Goal: Find specific page/section: Find specific page/section

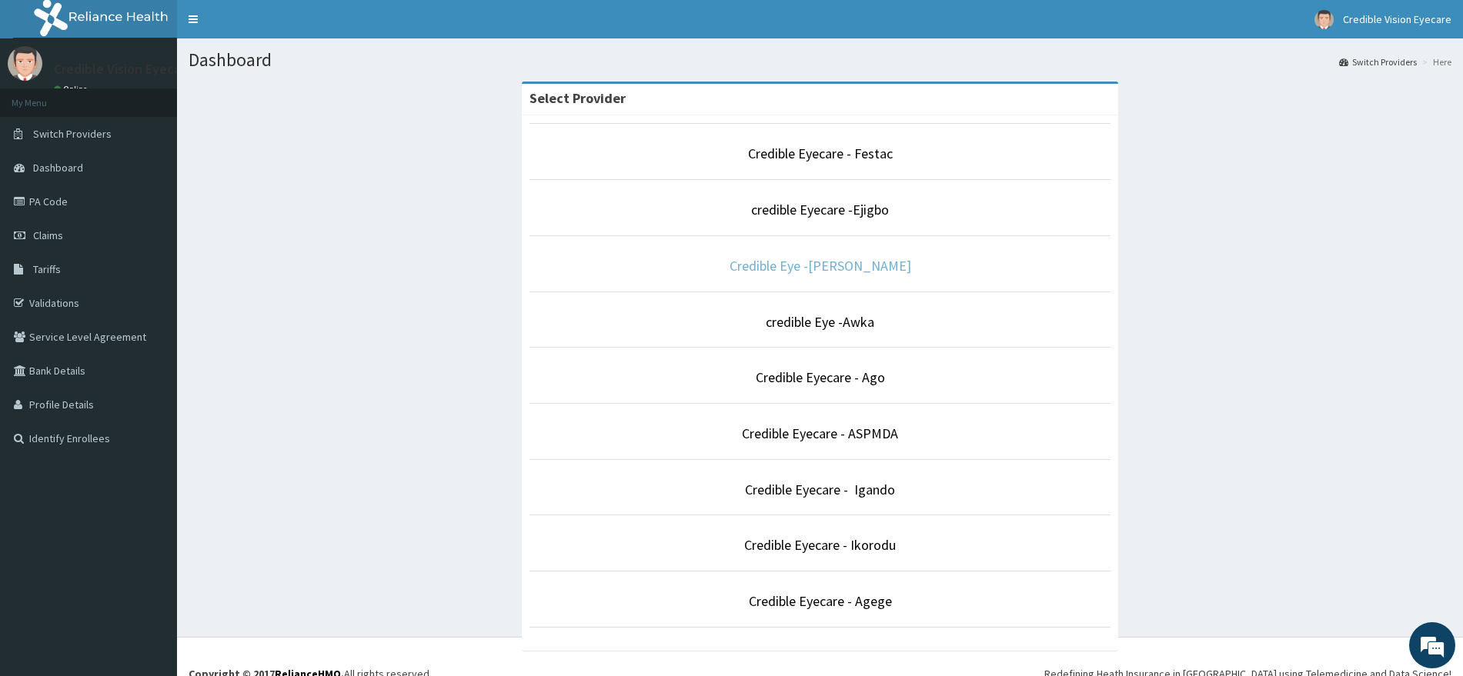
click at [892, 269] on link "Credible Eye -[PERSON_NAME]" at bounding box center [821, 266] width 182 height 18
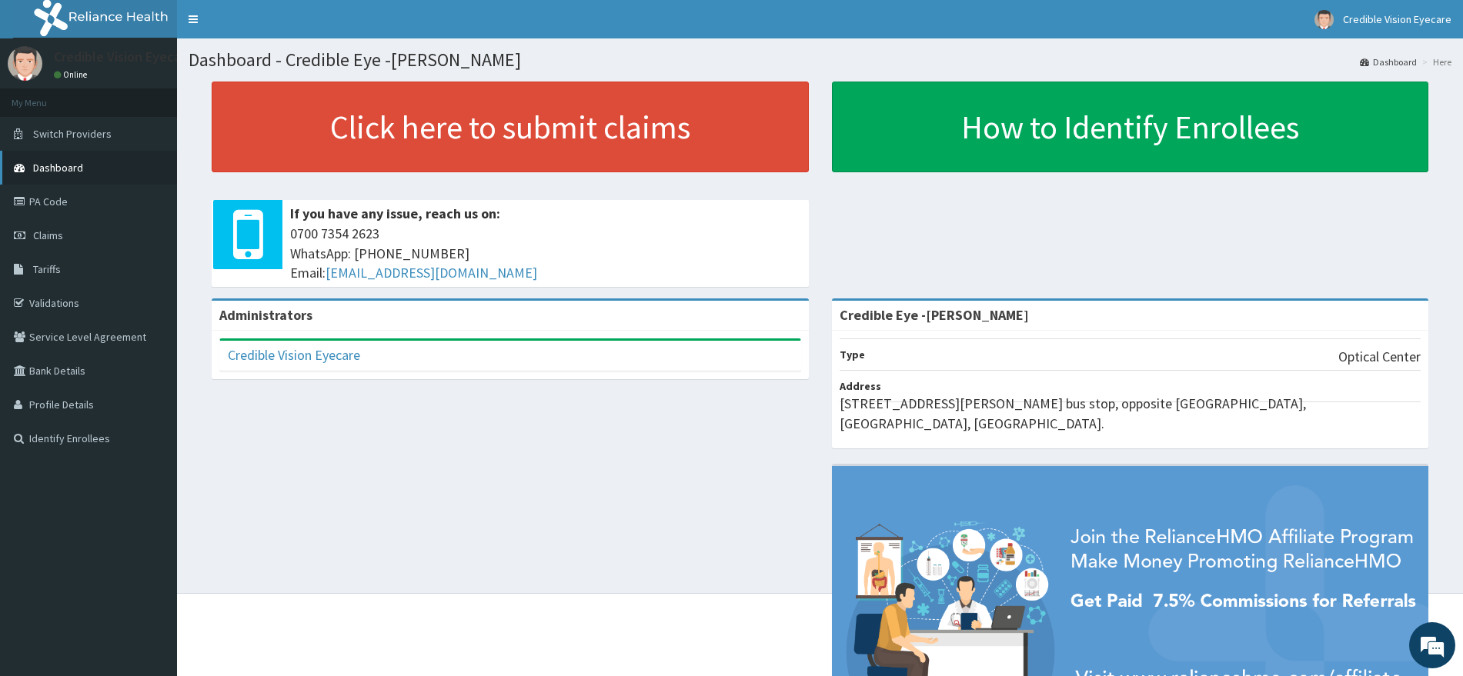
click at [66, 162] on span "Dashboard" at bounding box center [58, 168] width 50 height 14
click at [290, 360] on link "Credible Vision Eyecare" at bounding box center [294, 355] width 132 height 18
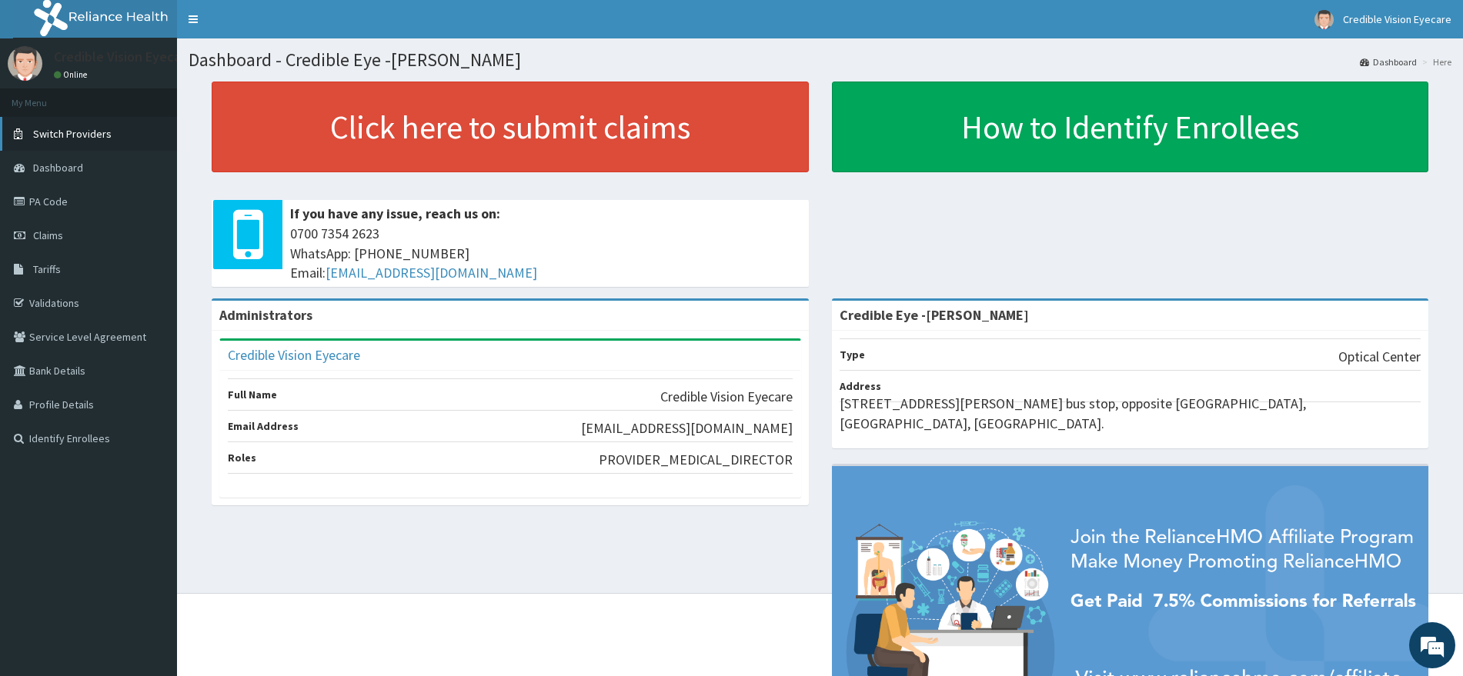
click at [89, 137] on span "Switch Providers" at bounding box center [72, 134] width 79 height 14
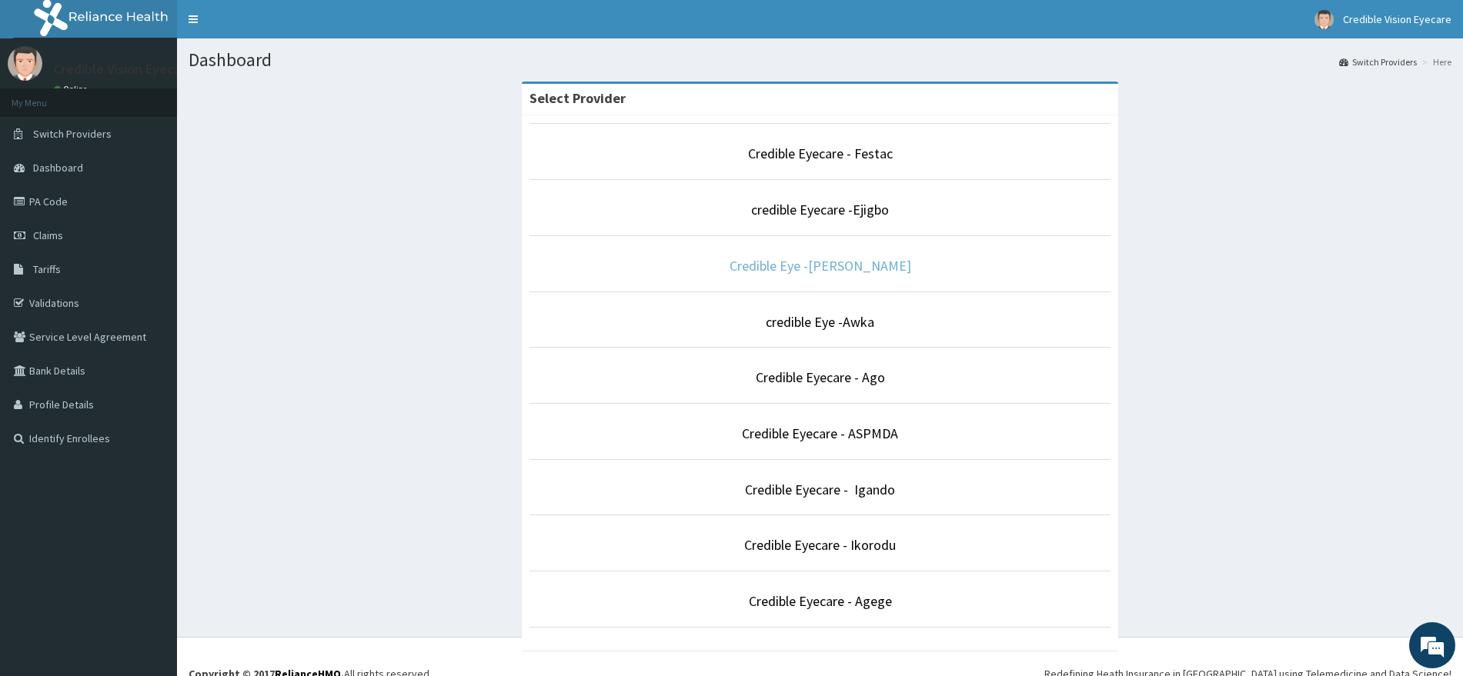
click at [816, 261] on link "Credible Eye -[PERSON_NAME]" at bounding box center [821, 266] width 182 height 18
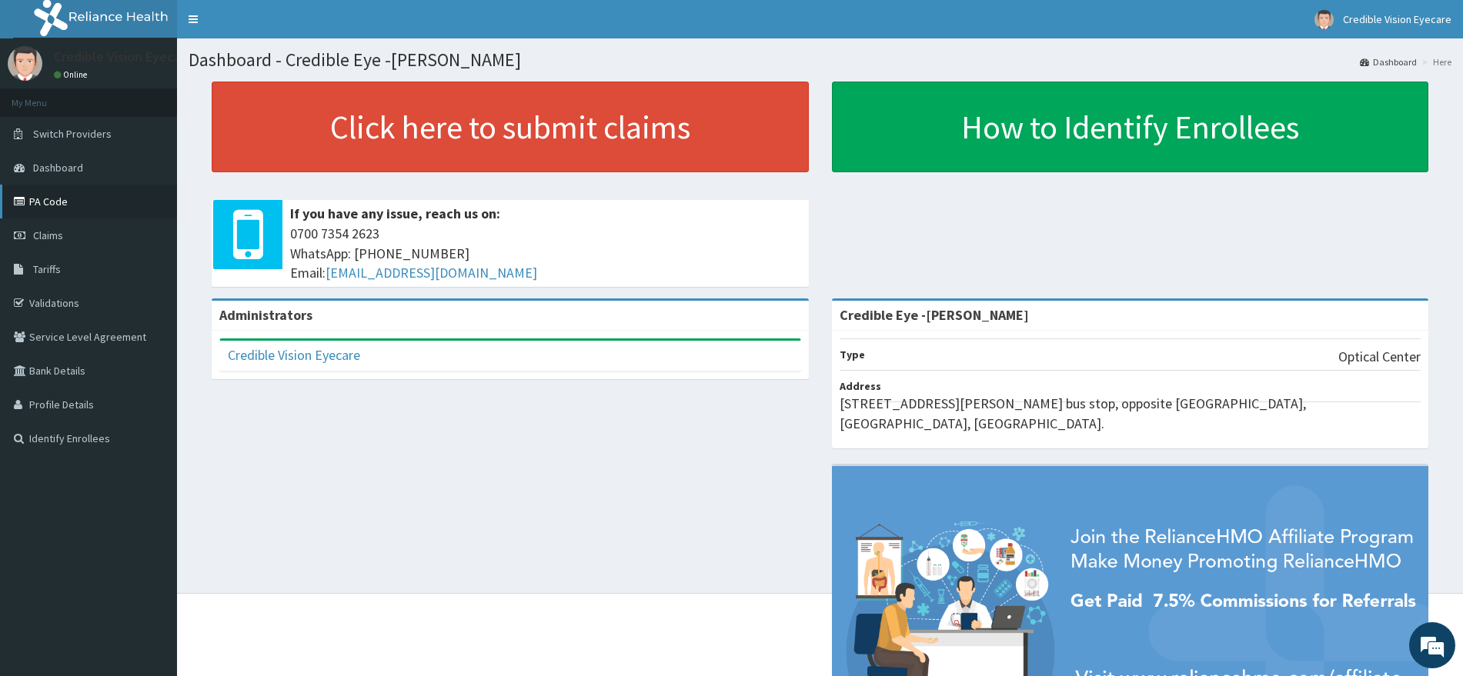
click at [88, 201] on link "PA Code" at bounding box center [88, 202] width 177 height 34
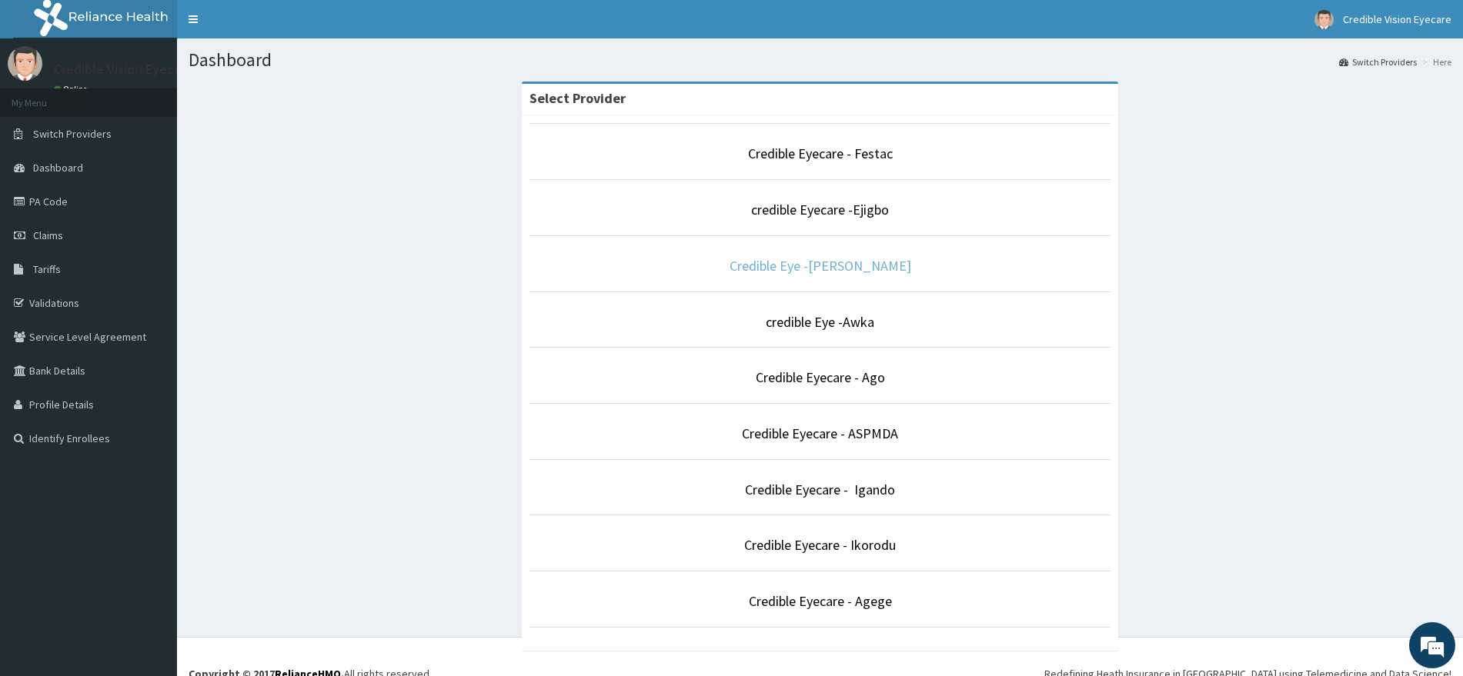
click at [875, 264] on link "Credible Eye -[PERSON_NAME]" at bounding box center [821, 266] width 182 height 18
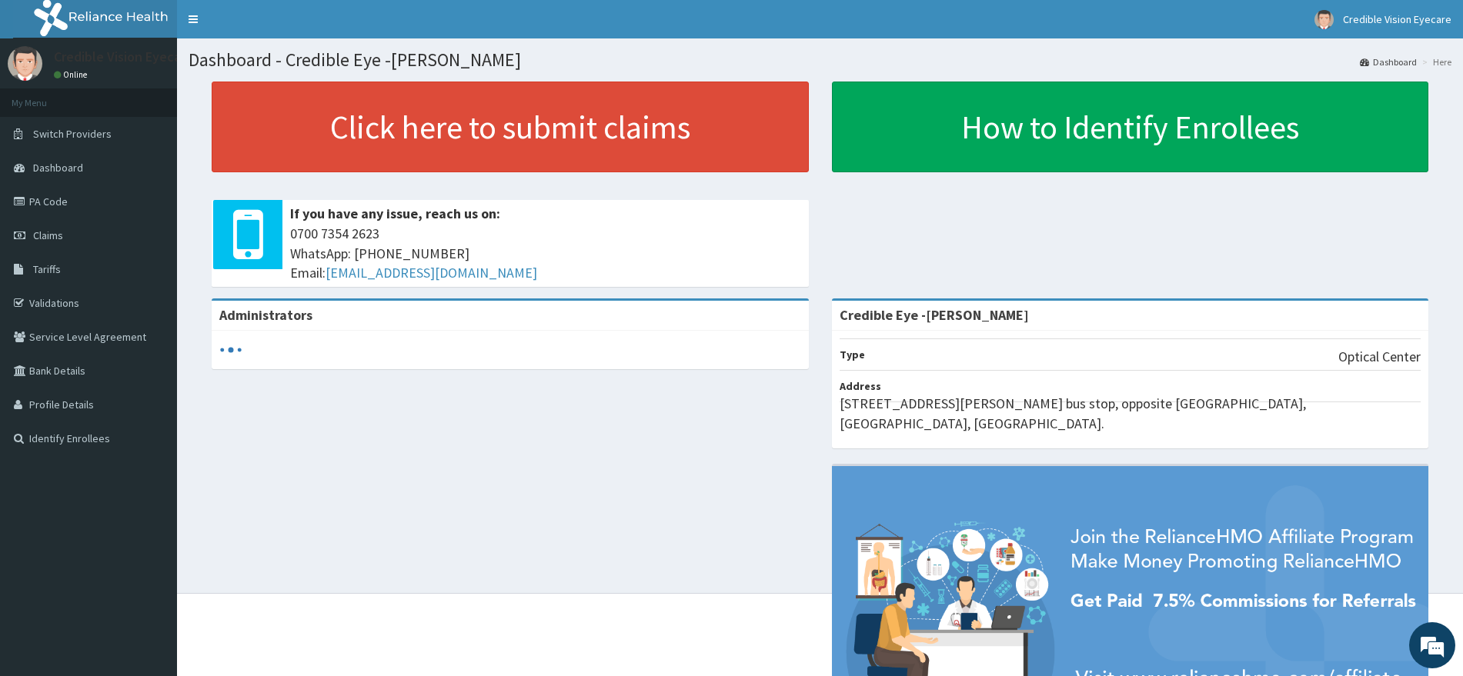
click at [1291, 397] on p "[STREET_ADDRESS][PERSON_NAME] bus stop, opposite [GEOGRAPHIC_DATA], [GEOGRAPHIC…" at bounding box center [1131, 413] width 582 height 39
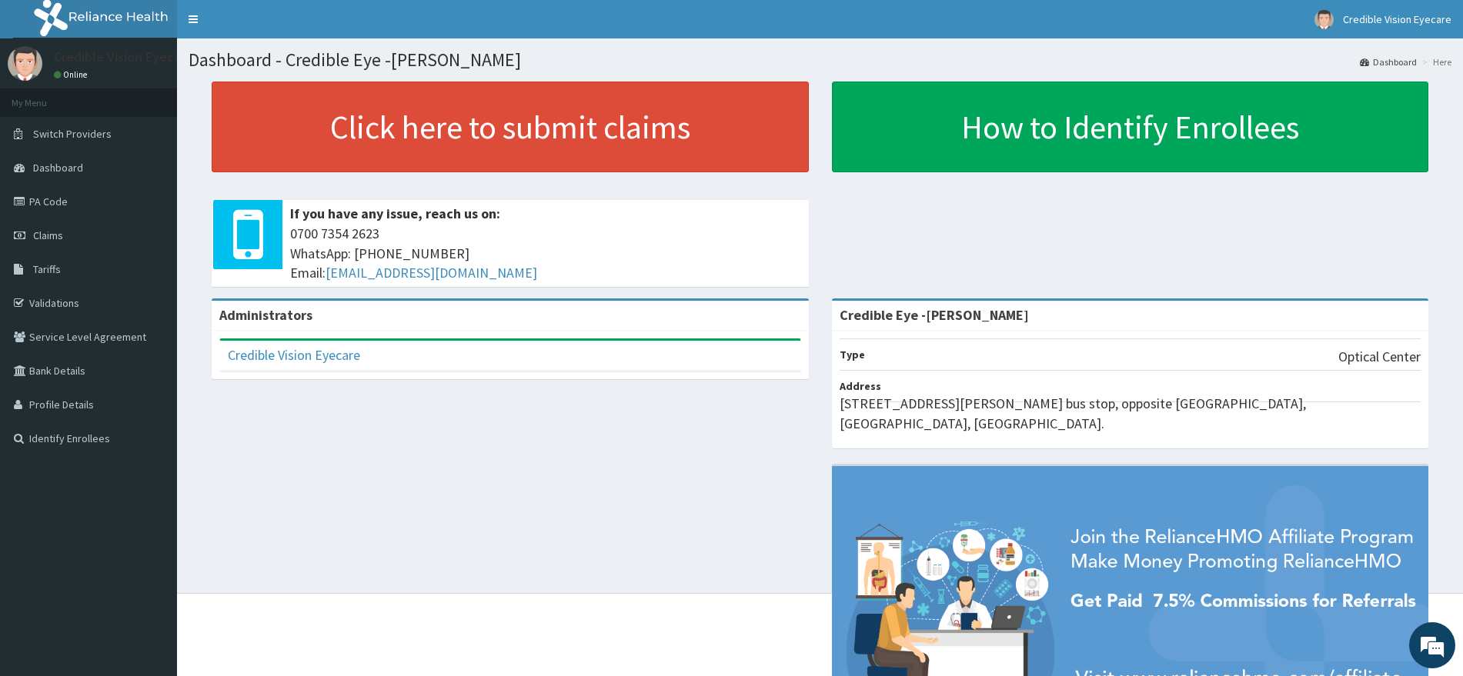
click at [1240, 354] on li "Type Optical Center" at bounding box center [1131, 355] width 582 height 32
click at [1414, 59] on link "Dashboard" at bounding box center [1388, 61] width 57 height 13
click at [72, 199] on link "PA Code" at bounding box center [88, 202] width 177 height 34
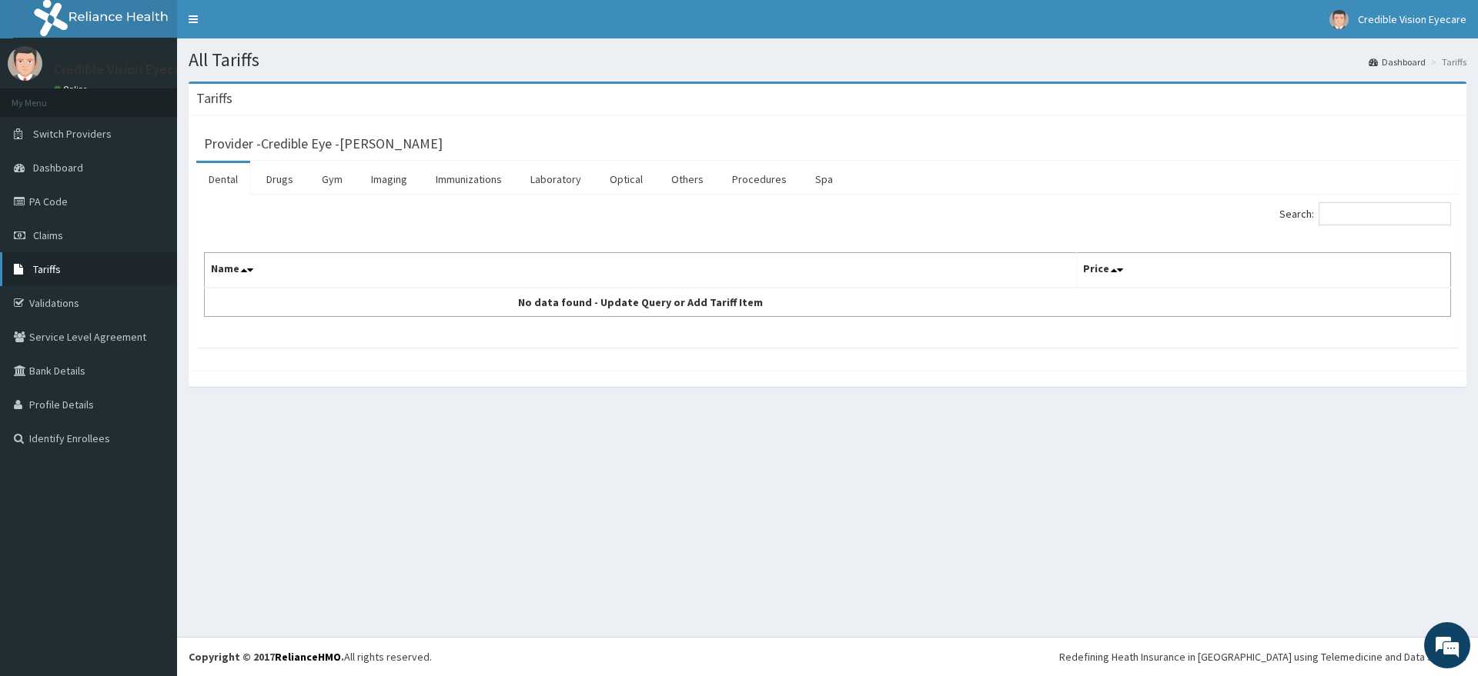
click at [57, 257] on link "Tariffs" at bounding box center [88, 269] width 177 height 34
click at [56, 197] on link "PA Code" at bounding box center [88, 202] width 177 height 34
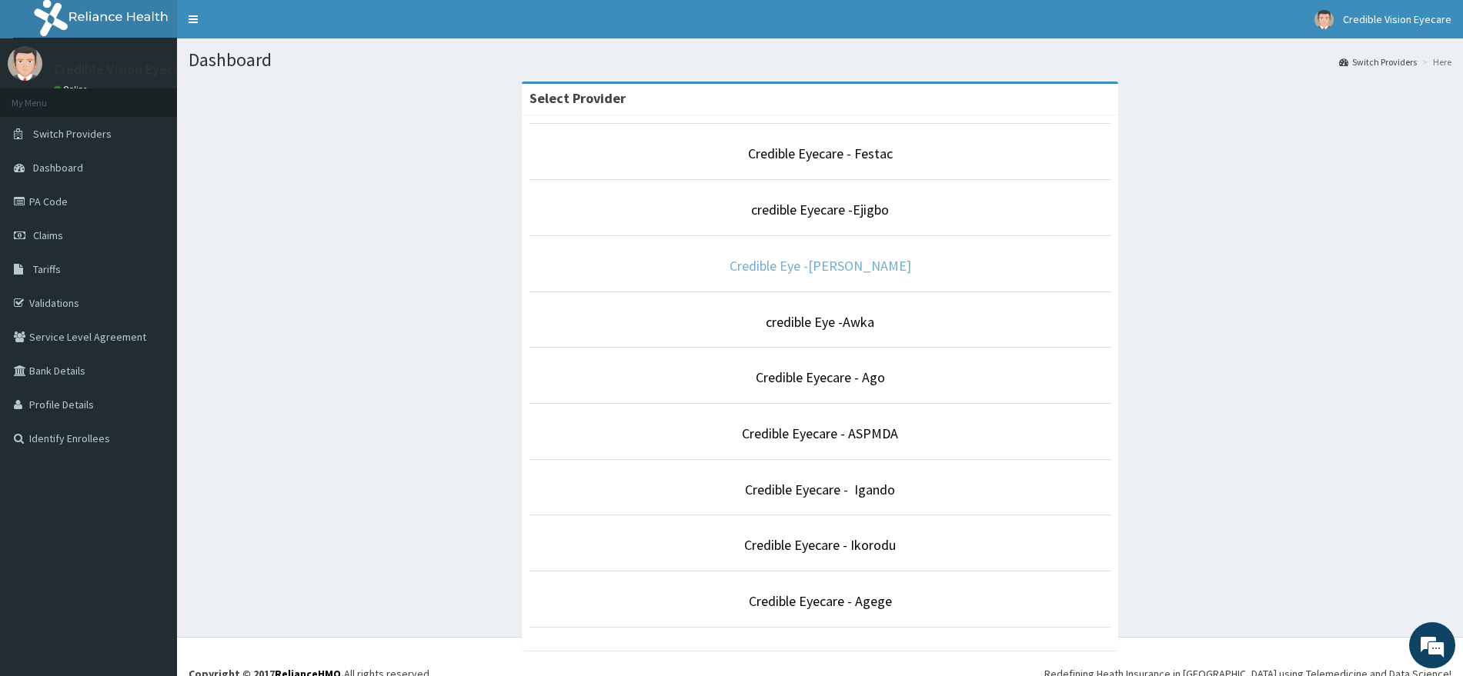
click at [844, 262] on link "Credible Eye -[PERSON_NAME]" at bounding box center [821, 266] width 182 height 18
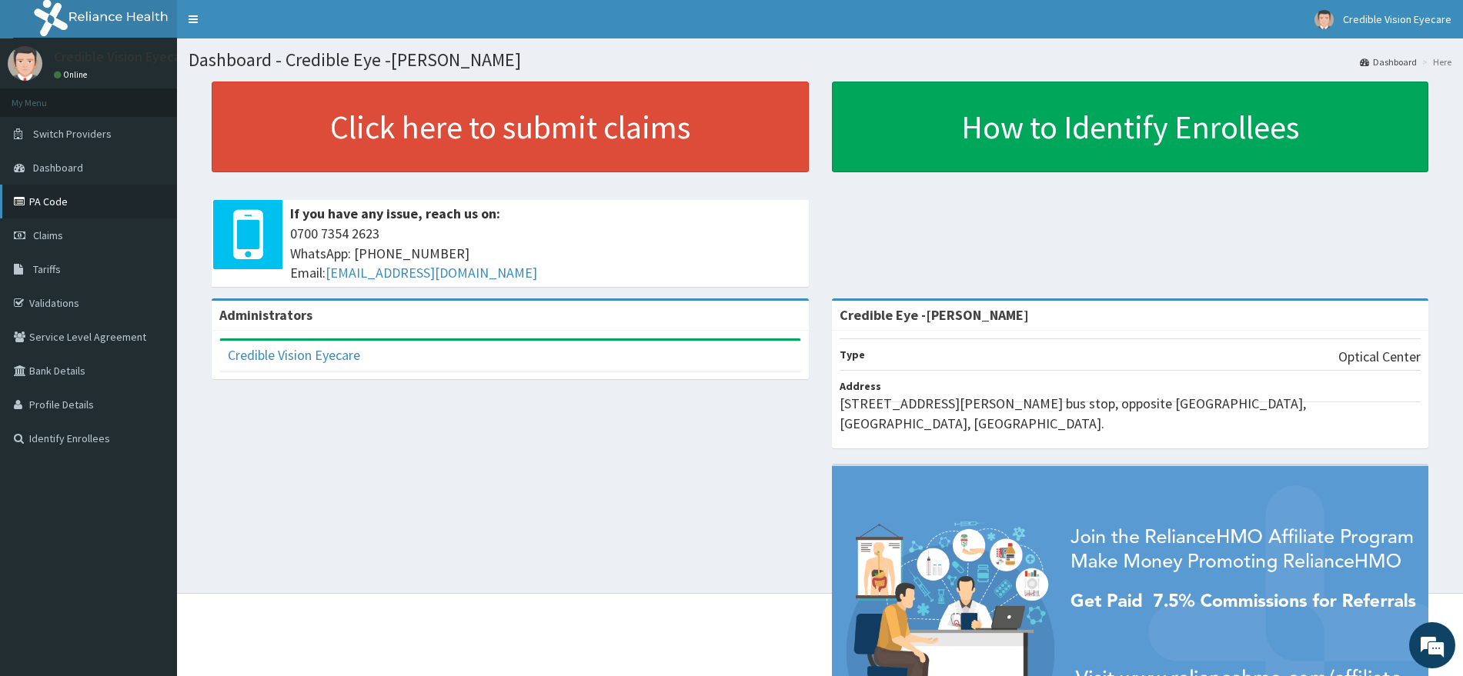
click at [74, 203] on link "PA Code" at bounding box center [88, 202] width 177 height 34
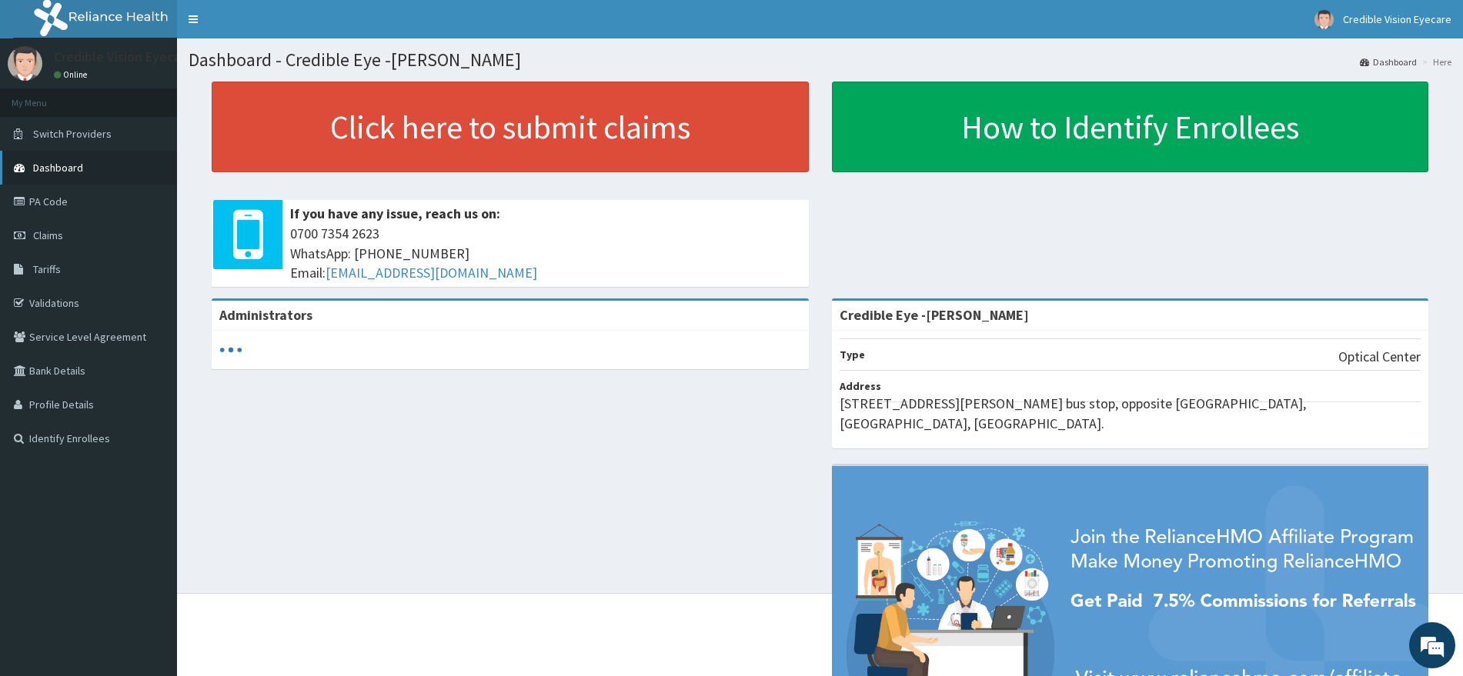
click at [69, 172] on span "Dashboard" at bounding box center [58, 168] width 50 height 14
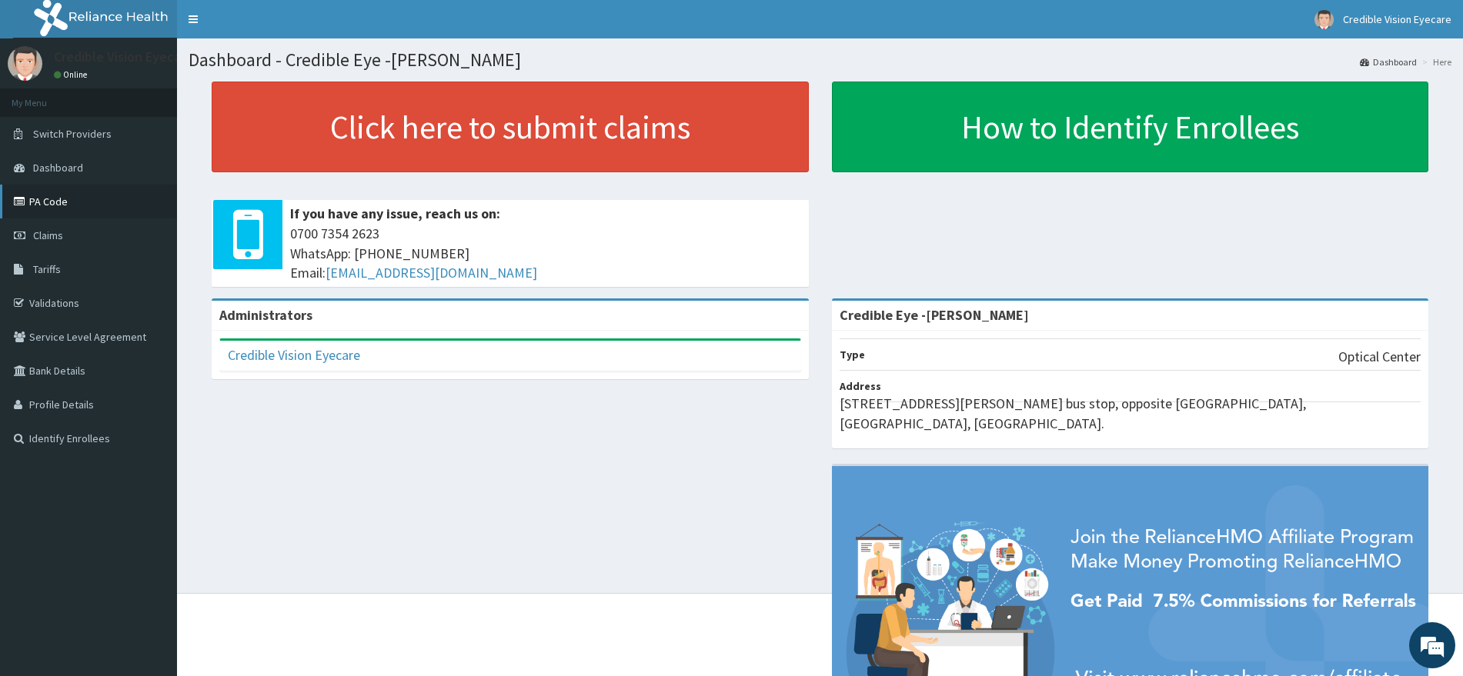
click at [66, 196] on link "PA Code" at bounding box center [88, 202] width 177 height 34
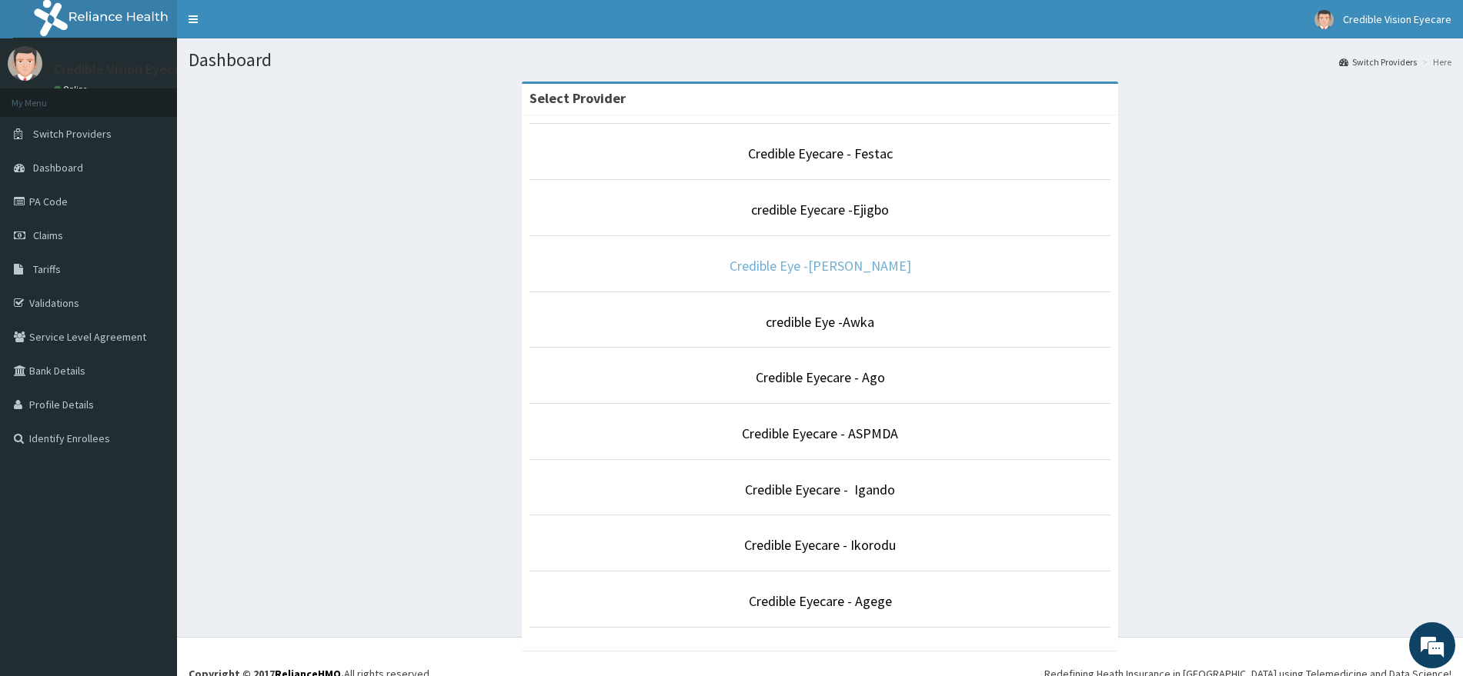
click at [858, 262] on link "Credible Eye -[PERSON_NAME]" at bounding box center [821, 266] width 182 height 18
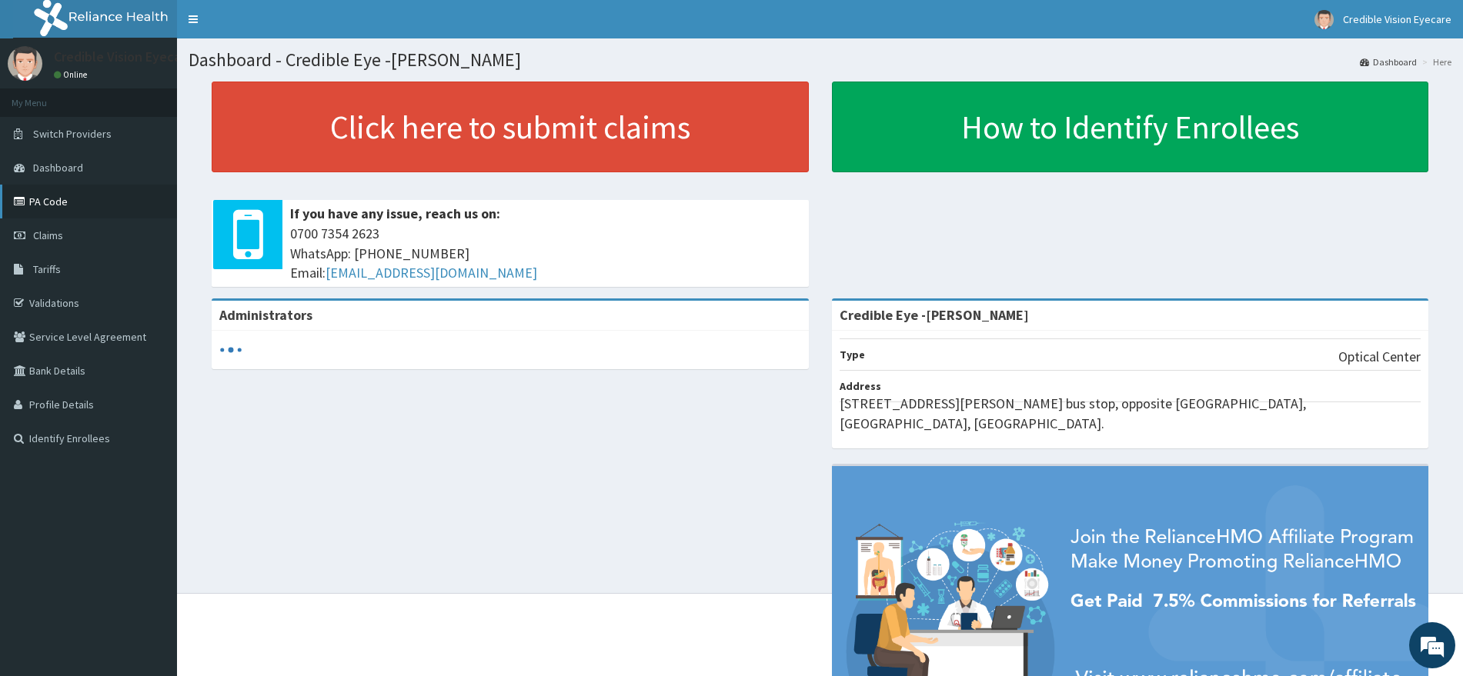
click at [90, 197] on link "PA Code" at bounding box center [88, 202] width 177 height 34
